Goal: Navigation & Orientation: Find specific page/section

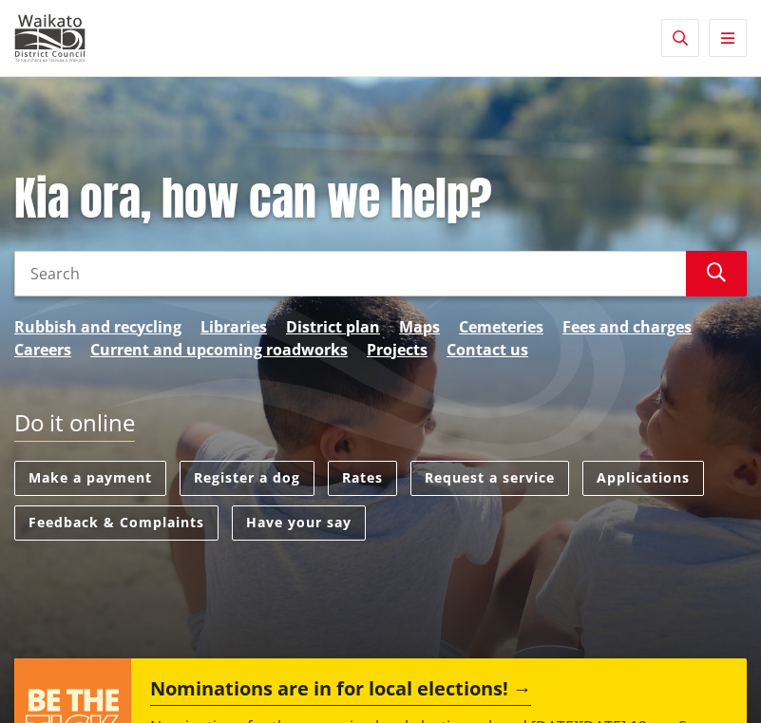
click at [728, 43] on icon "button" at bounding box center [727, 37] width 13 height 15
click at [727, 40] on icon "button" at bounding box center [727, 37] width 13 height 15
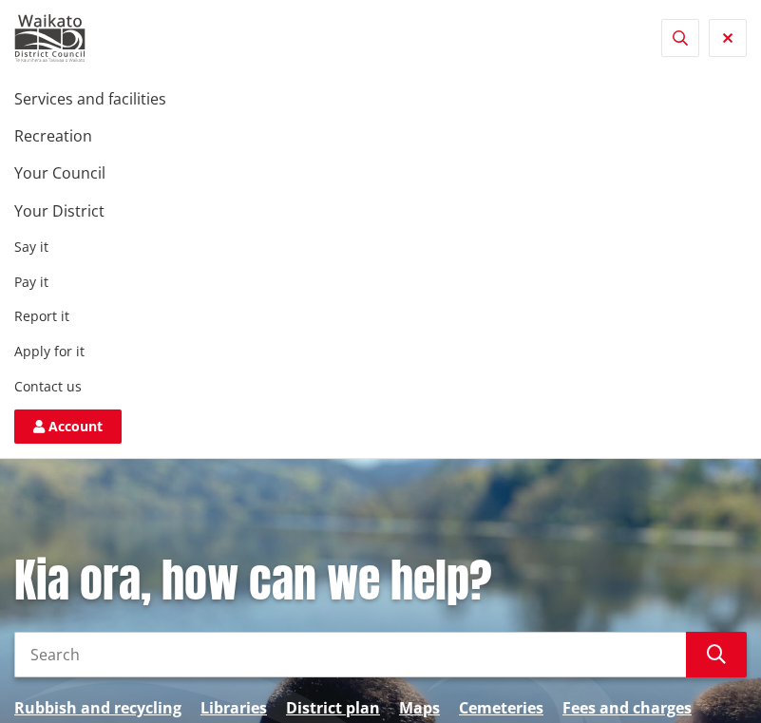
click at [35, 336] on ul "Say it Pay it Report it Apply for it Contact us" at bounding box center [380, 317] width 732 height 156
click at [35, 344] on link "Apply for it" at bounding box center [49, 351] width 70 height 18
click at [43, 381] on link "Contact us" at bounding box center [47, 386] width 67 height 18
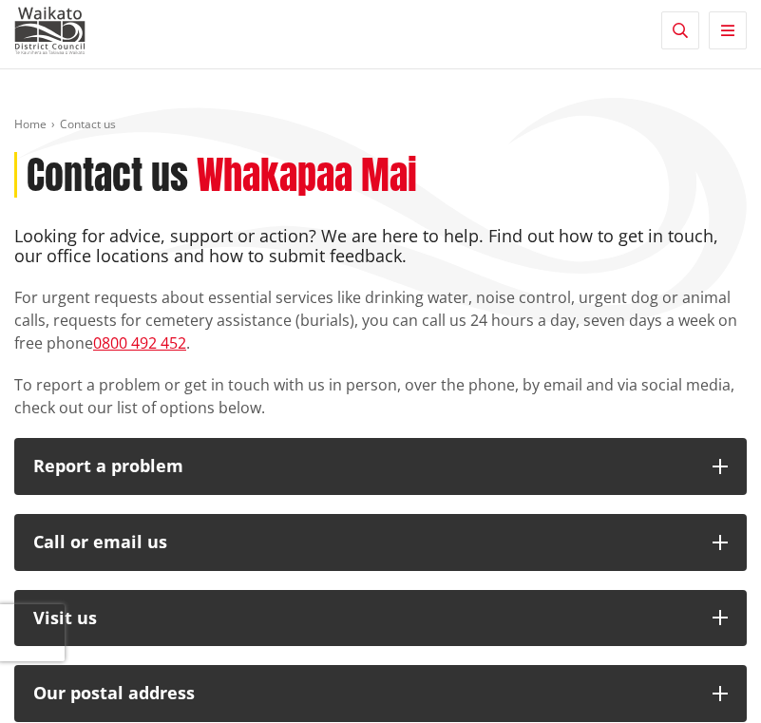
scroll to position [7, 0]
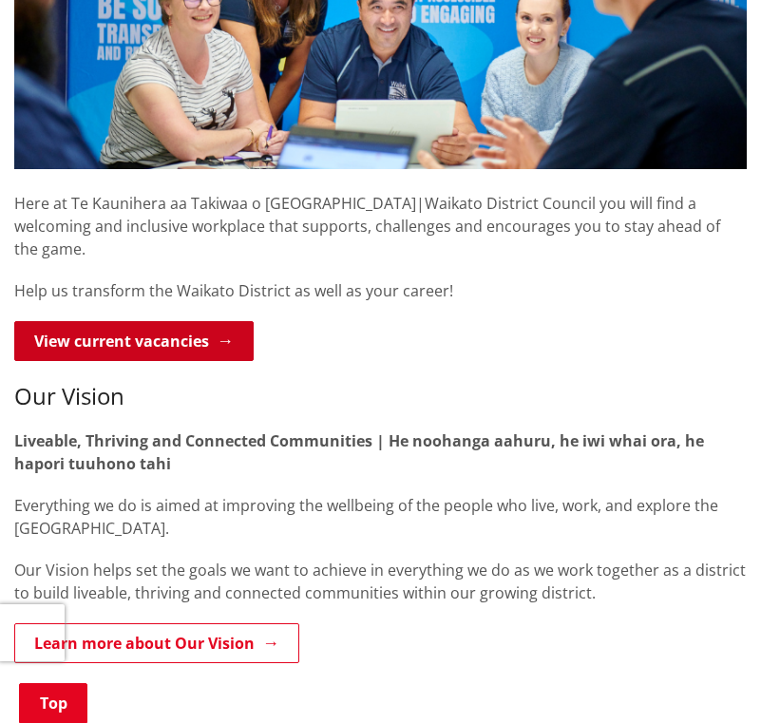
scroll to position [418, 0]
